Goal: Find specific page/section: Find specific page/section

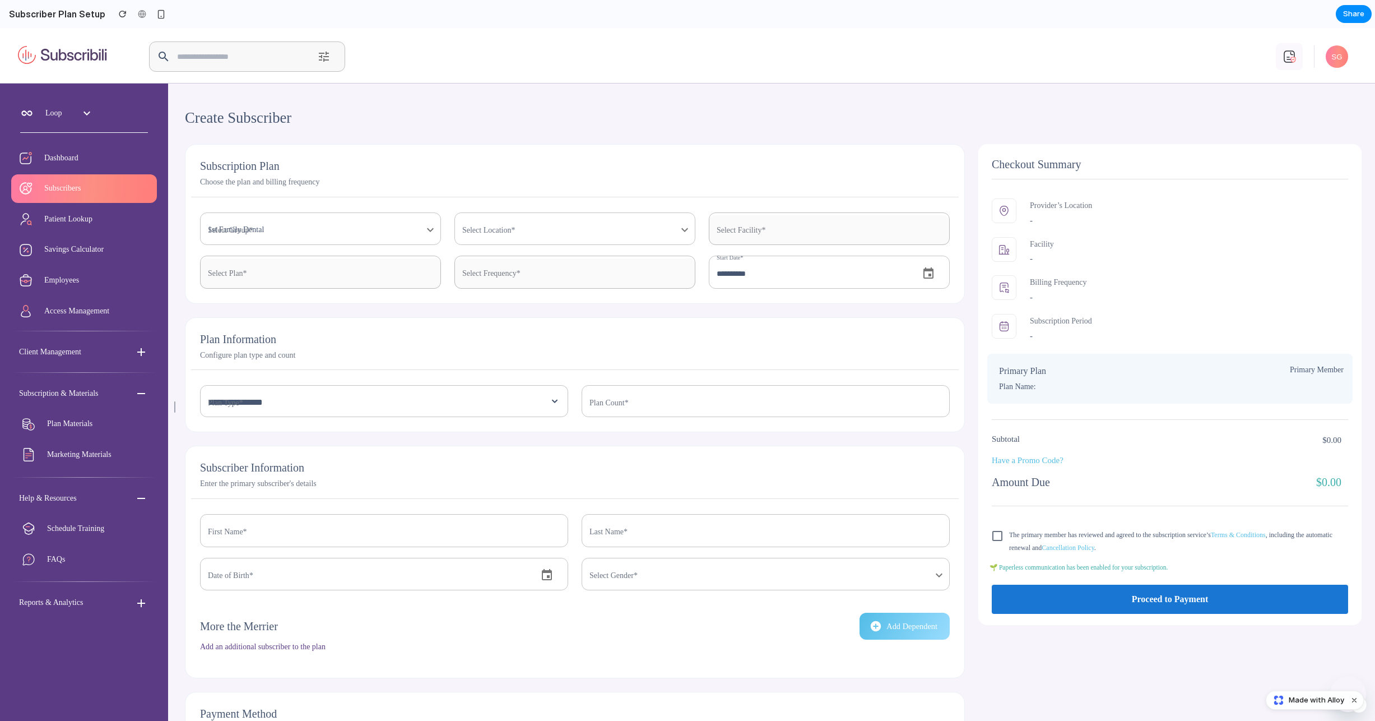
click at [266, 231] on div "1st Family Dental" at bounding box center [320, 230] width 241 height 30
